Goal: Task Accomplishment & Management: Manage account settings

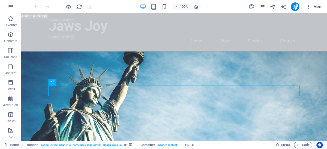
click at [309, 4] on icon "button" at bounding box center [308, 6] width 5 height 5
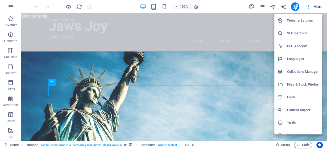
click at [302, 22] on h6 "Website Settings" at bounding box center [303, 20] width 32 height 6
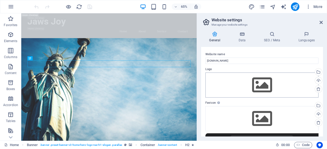
scroll to position [92, 0]
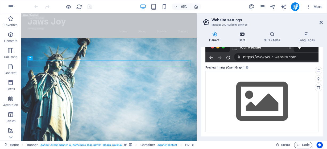
click at [242, 35] on icon at bounding box center [241, 33] width 23 height 5
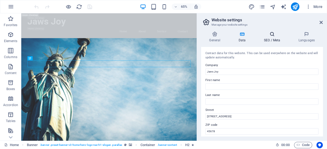
click at [266, 36] on icon at bounding box center [272, 33] width 32 height 5
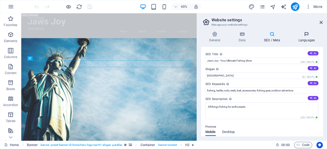
click at [303, 37] on h4 "Languages" at bounding box center [306, 36] width 32 height 11
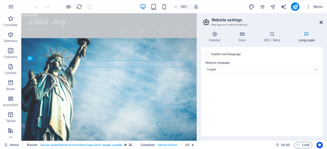
click at [320, 21] on icon at bounding box center [321, 22] width 3 height 4
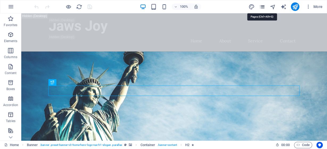
click at [262, 9] on icon "pages" at bounding box center [262, 7] width 6 height 6
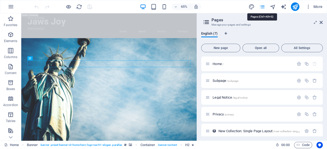
click at [262, 9] on icon "pages" at bounding box center [262, 7] width 6 height 6
click at [322, 22] on icon at bounding box center [321, 22] width 3 height 4
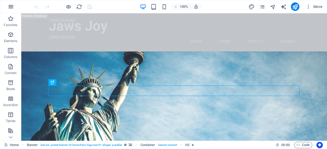
click at [10, 10] on button "button" at bounding box center [11, 6] width 13 height 13
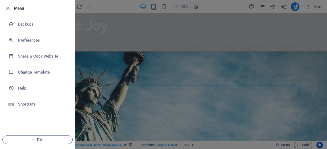
click at [99, 58] on div at bounding box center [163, 74] width 327 height 149
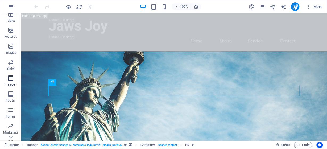
scroll to position [112, 0]
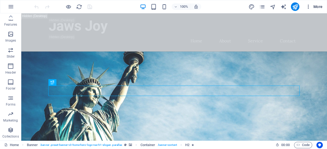
click at [310, 7] on icon "button" at bounding box center [308, 6] width 5 height 5
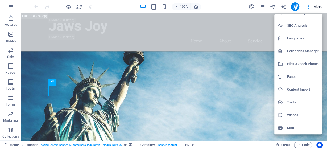
scroll to position [0, 0]
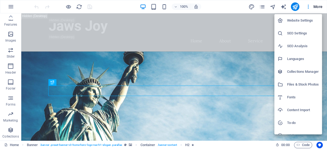
click at [294, 22] on h6 "Website Settings" at bounding box center [303, 20] width 32 height 6
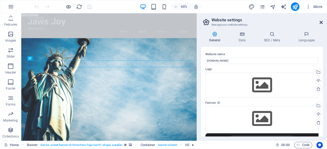
click at [320, 22] on icon at bounding box center [321, 22] width 3 height 4
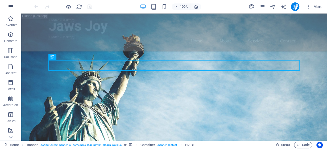
click at [9, 9] on icon "button" at bounding box center [11, 6] width 6 height 6
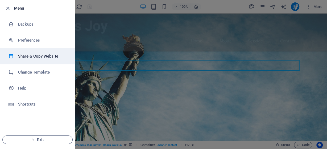
click at [42, 53] on li "Share & Copy Website" at bounding box center [37, 56] width 75 height 16
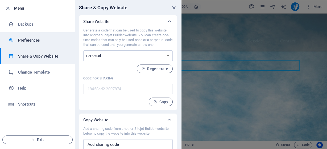
click at [42, 42] on h6 "Preferences" at bounding box center [42, 40] width 49 height 6
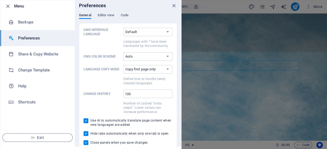
scroll to position [2, 0]
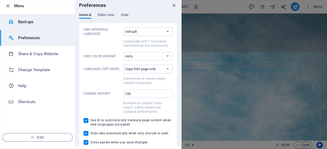
click at [39, 23] on h6 "Backups" at bounding box center [42, 22] width 49 height 6
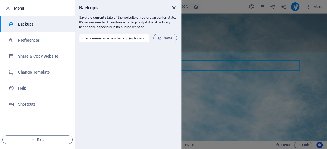
click at [172, 7] on icon "close" at bounding box center [174, 8] width 6 height 6
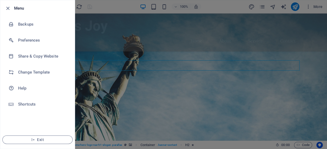
click at [140, 47] on div at bounding box center [163, 74] width 327 height 149
